Goal: Check status

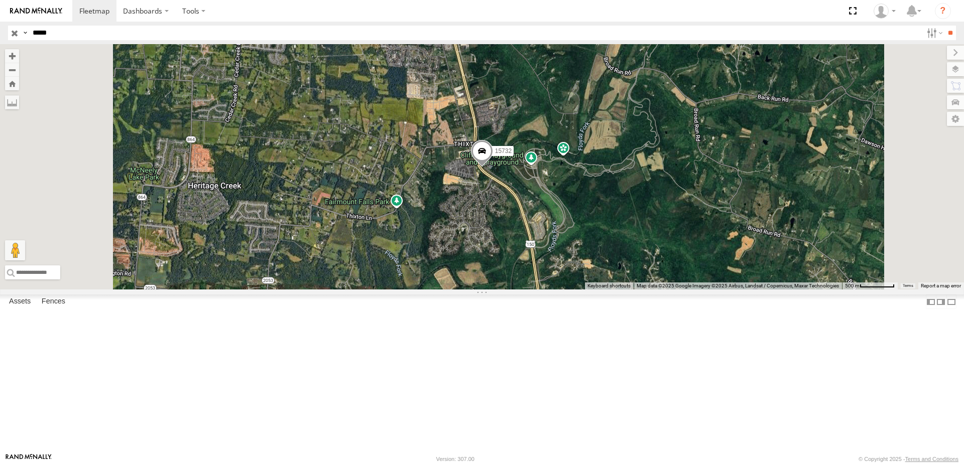
select select "**********"
click at [12, 33] on input "button" at bounding box center [14, 33] width 13 height 15
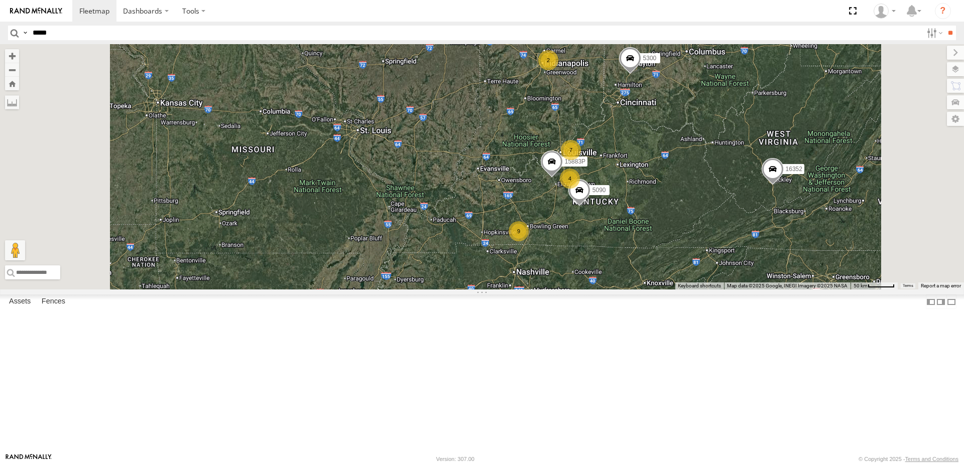
drag, startPoint x: 687, startPoint y: 279, endPoint x: 603, endPoint y: 271, distance: 84.2
click at [605, 275] on div "15964P 15883P 5300 53005 5090 282 16352 7 4 2 9" at bounding box center [482, 166] width 964 height 245
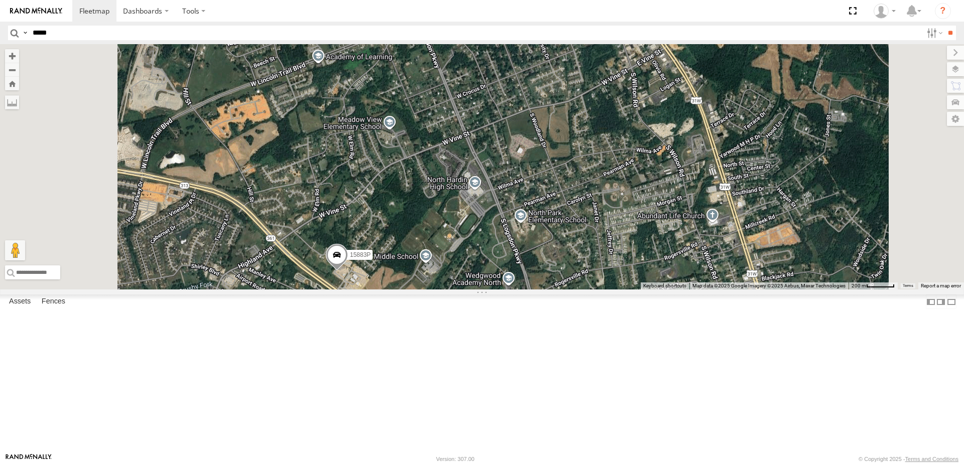
drag, startPoint x: 474, startPoint y: 367, endPoint x: 482, endPoint y: 346, distance: 22.7
click at [482, 290] on div "15964P 15883P 5300 53005 5090 282 16352 15732 15628p" at bounding box center [482, 166] width 964 height 245
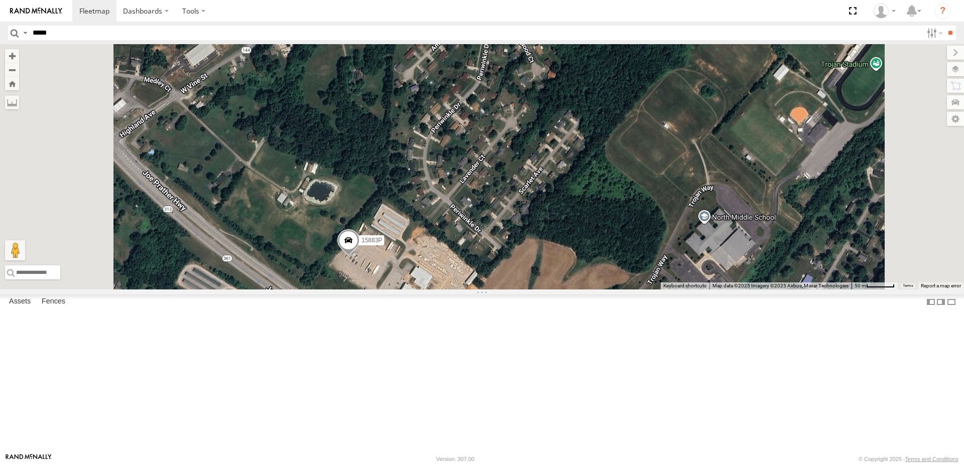
drag, startPoint x: 507, startPoint y: 358, endPoint x: 505, endPoint y: 339, distance: 19.7
click at [505, 290] on div "15964P 15883P 5300 53005 5090 282 16352 15732 15628p" at bounding box center [482, 166] width 964 height 245
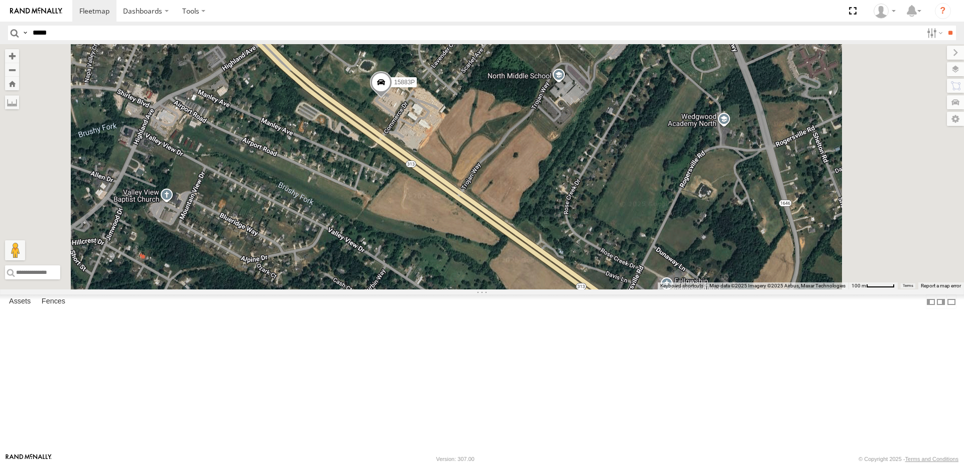
drag, startPoint x: 531, startPoint y: 216, endPoint x: 530, endPoint y: 249, distance: 32.7
click at [530, 249] on div "15964P 15883P 5300 53005 5090 282 16352 15732 15628p 16391 15907P" at bounding box center [482, 166] width 964 height 245
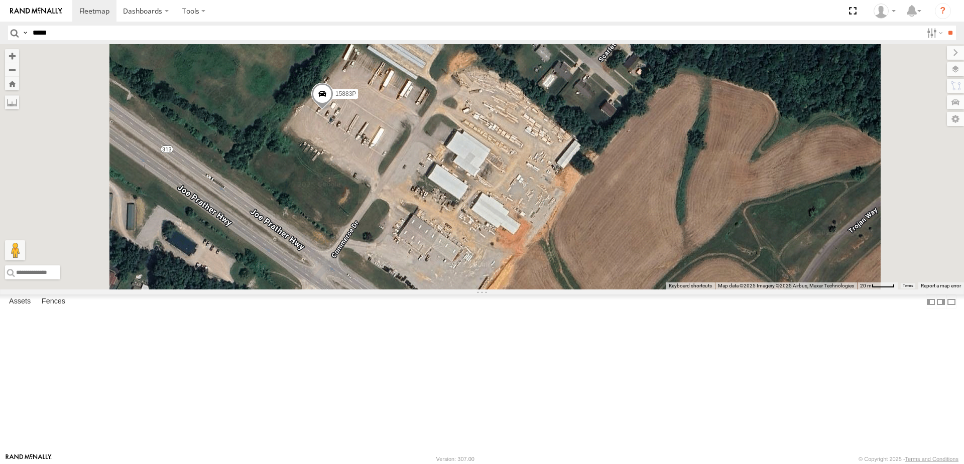
drag, startPoint x: 504, startPoint y: 230, endPoint x: 503, endPoint y: 207, distance: 22.6
click at [503, 207] on div "15964P 15883P 5300 53005 5090 282 16352 15732 15628p 16391 15907P" at bounding box center [482, 166] width 964 height 245
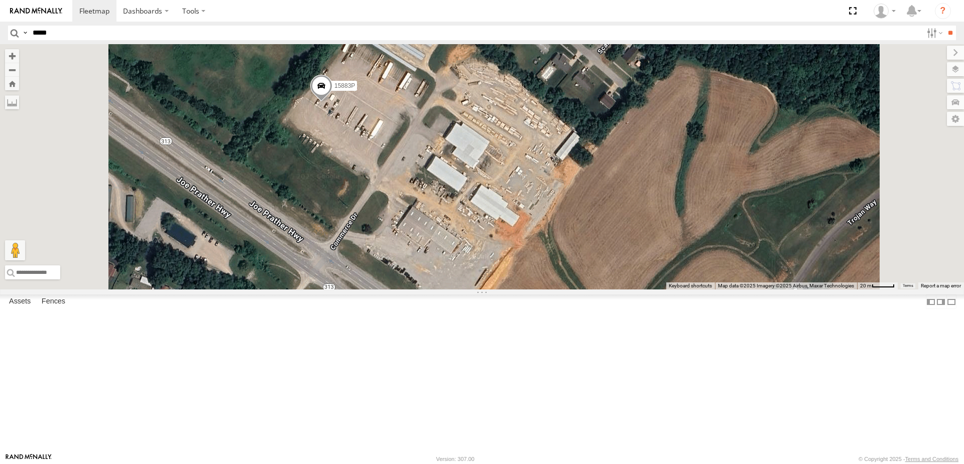
drag, startPoint x: 502, startPoint y: 264, endPoint x: 502, endPoint y: 240, distance: 23.6
click at [502, 240] on div "15964P 15883P 5300 53005 5090 282 16352 15732 15628p 16391 15907P" at bounding box center [482, 166] width 964 height 245
